Goal: Navigation & Orientation: Find specific page/section

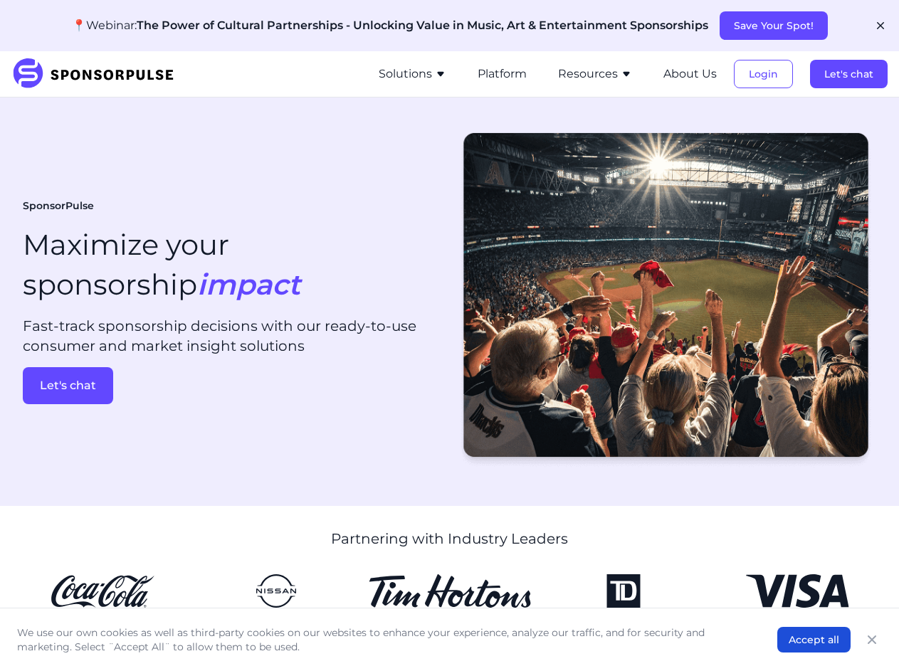
click at [772, 26] on button "Save Your Spot!" at bounding box center [773, 25] width 108 height 28
click at [880, 26] on icon "button" at bounding box center [879, 25] width 7 height 7
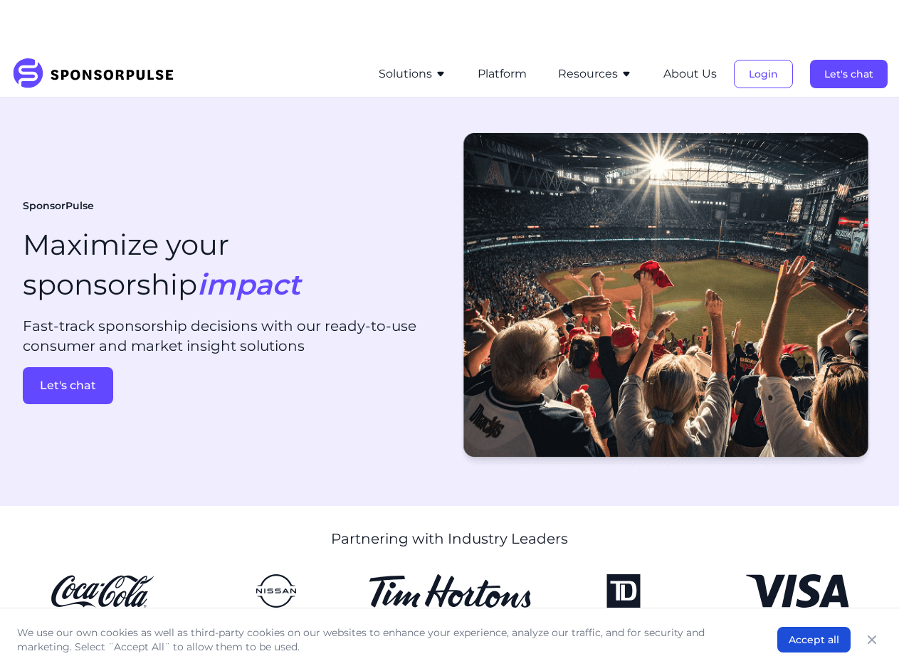
click at [415, 74] on button "Solutions" at bounding box center [412, 73] width 68 height 17
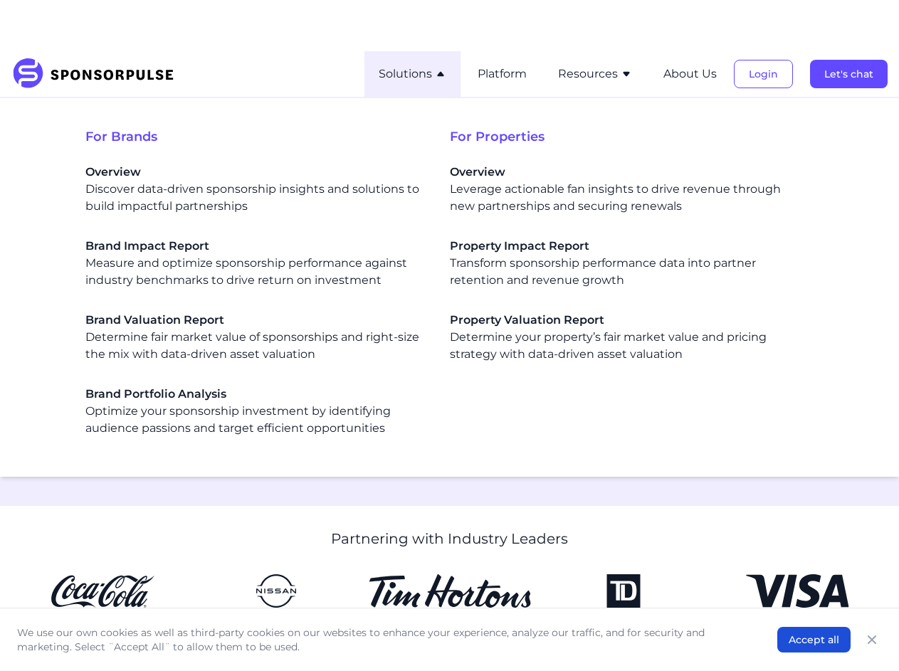
click at [504, 127] on span "For Properties" at bounding box center [632, 137] width 364 height 20
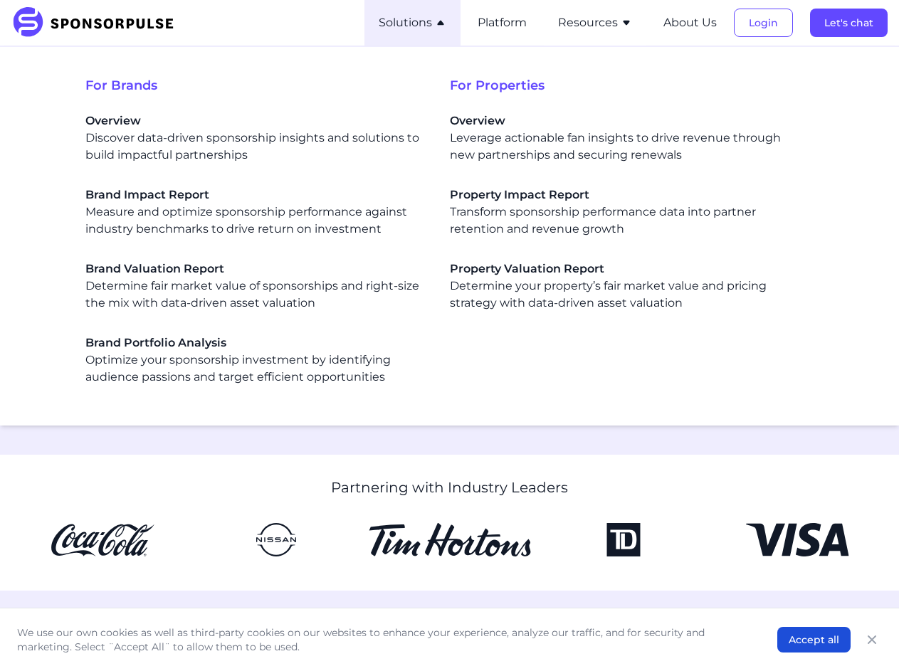
click at [597, 75] on span "For Properties" at bounding box center [632, 85] width 364 height 20
click at [691, 75] on span "For Properties" at bounding box center [632, 85] width 364 height 20
click at [764, 74] on div "For Brands Overview Discover data-driven sponsorship insights and solutions to …" at bounding box center [449, 236] width 876 height 356
click at [849, 74] on div "For Brands Overview Discover data-driven sponsorship insights and solutions to …" at bounding box center [449, 236] width 876 height 356
click at [68, 386] on div "For Brands Overview Discover data-driven sponsorship insights and solutions to …" at bounding box center [449, 236] width 876 height 356
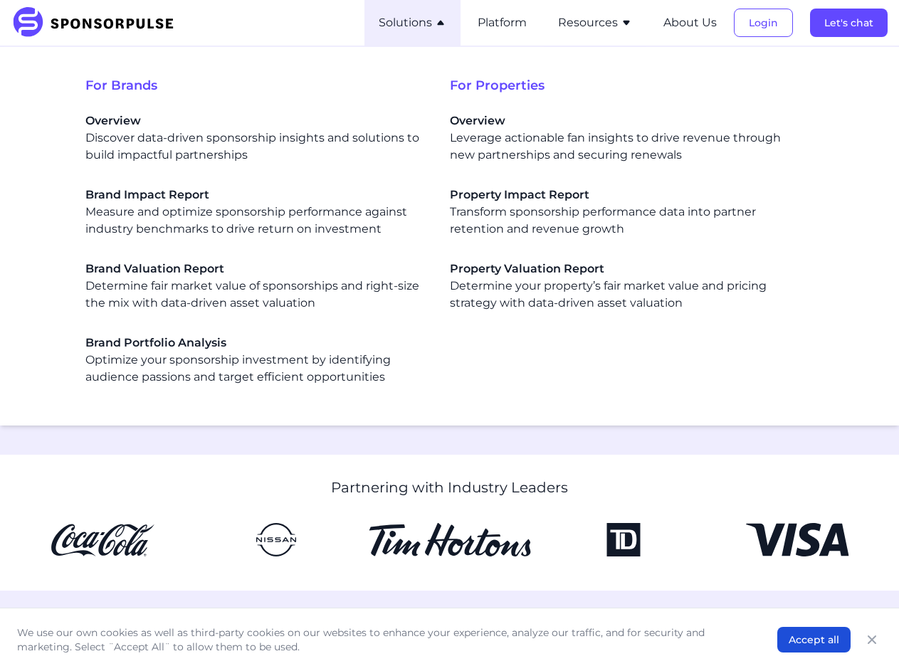
click at [814, 640] on button "Accept all" at bounding box center [813, 640] width 73 height 26
